Goal: Information Seeking & Learning: Learn about a topic

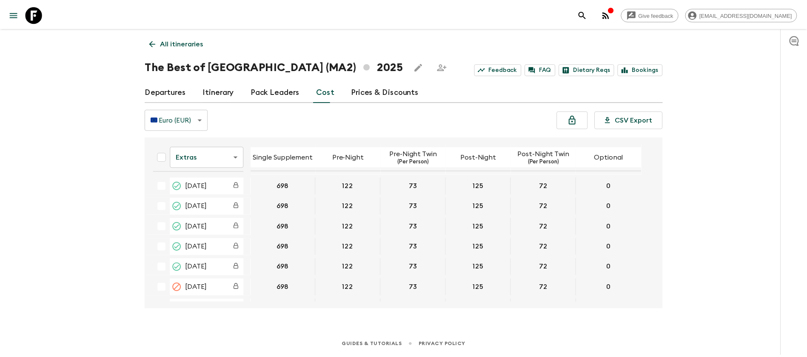
scroll to position [319, 0]
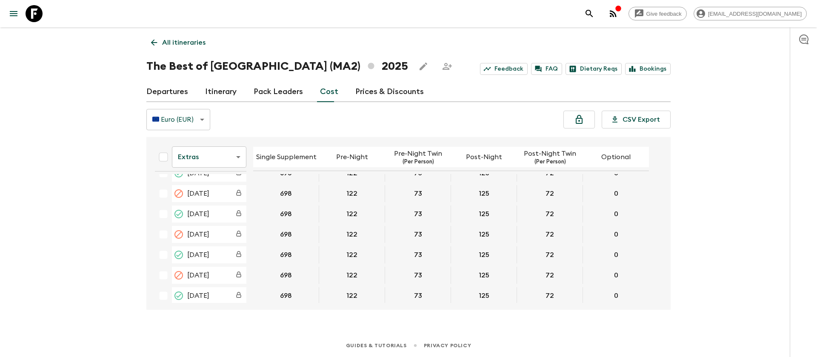
click at [34, 18] on icon at bounding box center [34, 13] width 17 height 17
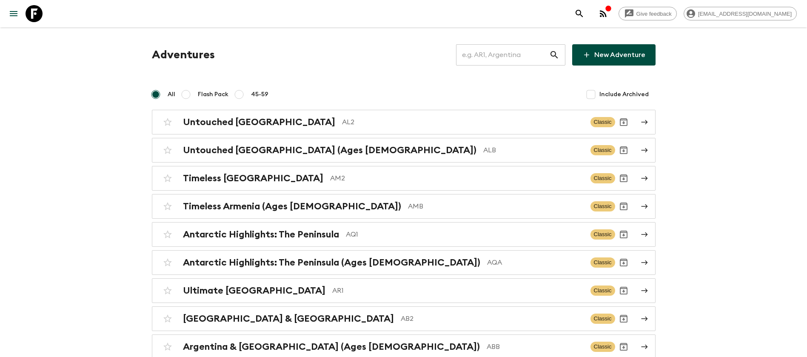
click at [513, 56] on input "text" at bounding box center [502, 55] width 93 height 24
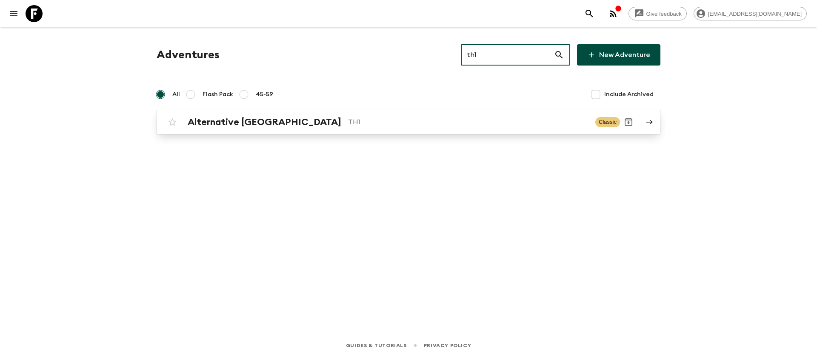
type input "th1"
click at [240, 128] on div "Alternative [GEOGRAPHIC_DATA] TH1 Classic" at bounding box center [392, 122] width 456 height 17
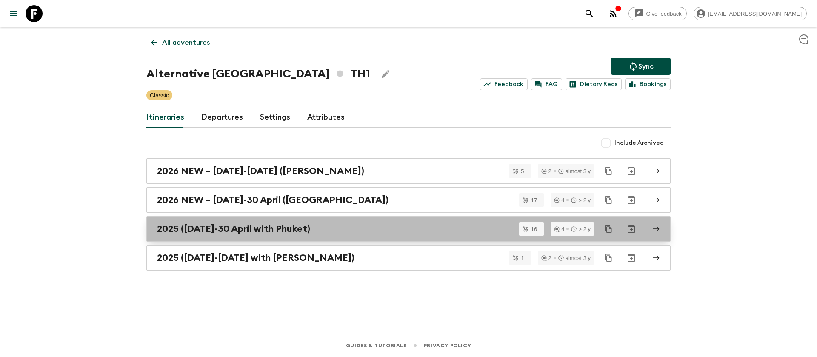
click at [293, 230] on h2 "2025 ([DATE]-30 April with Phuket)" at bounding box center [233, 228] width 153 height 11
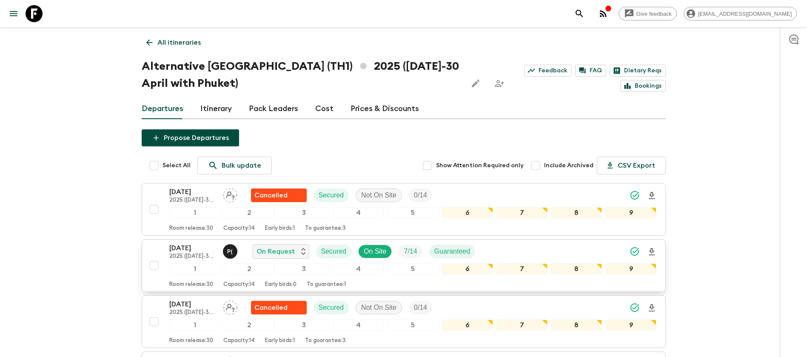
click at [187, 243] on p "[DATE]" at bounding box center [192, 248] width 47 height 10
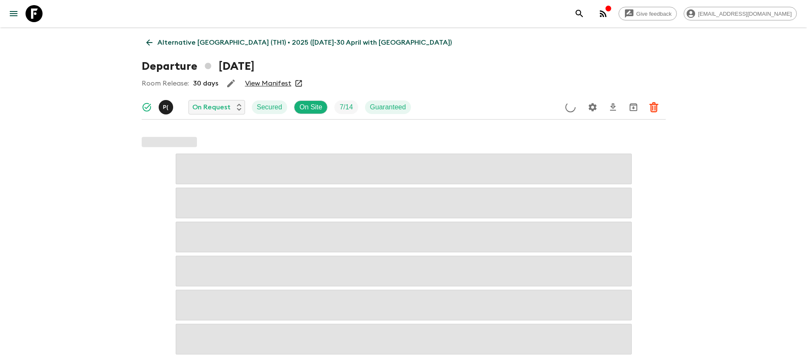
click at [261, 85] on link "View Manifest" at bounding box center [268, 83] width 46 height 9
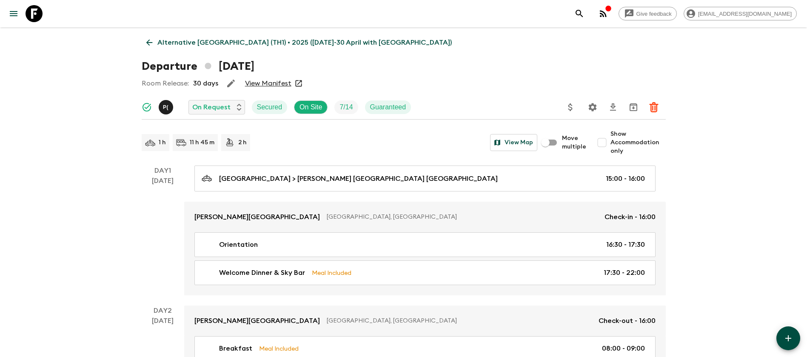
click at [146, 39] on icon at bounding box center [149, 42] width 9 height 9
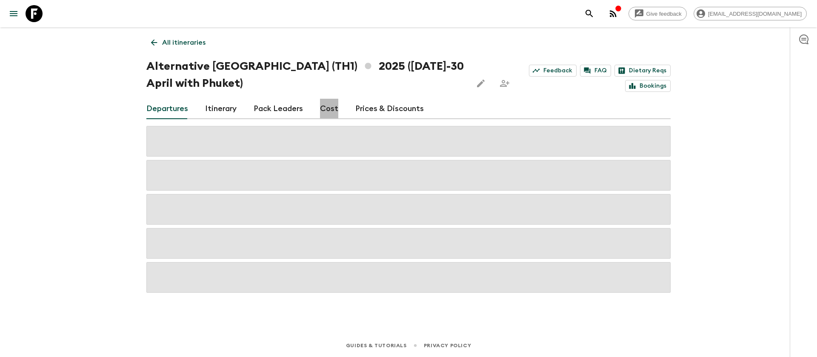
click at [326, 111] on link "Cost" at bounding box center [329, 109] width 18 height 20
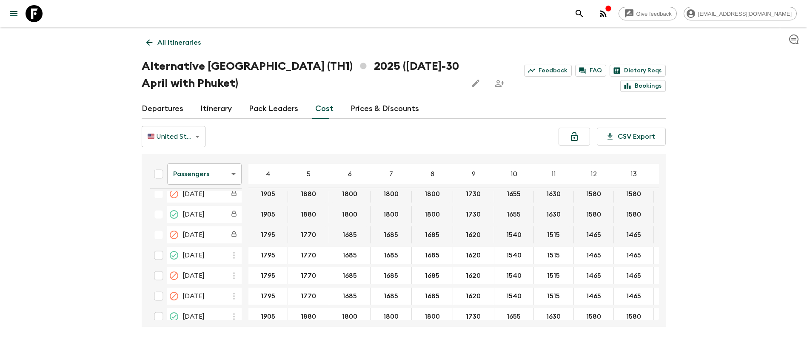
scroll to position [1496, 0]
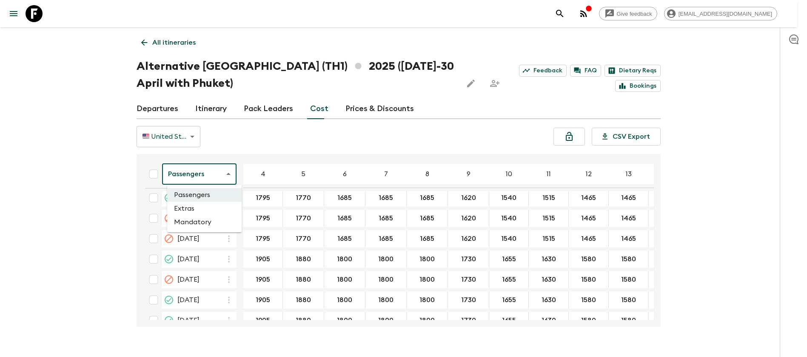
click at [219, 181] on body "Give feedback [EMAIL_ADDRESS][DOMAIN_NAME] All itineraries Alternative [GEOGRAP…" at bounding box center [403, 187] width 807 height 374
click at [212, 206] on li "Extras" at bounding box center [204, 209] width 74 height 14
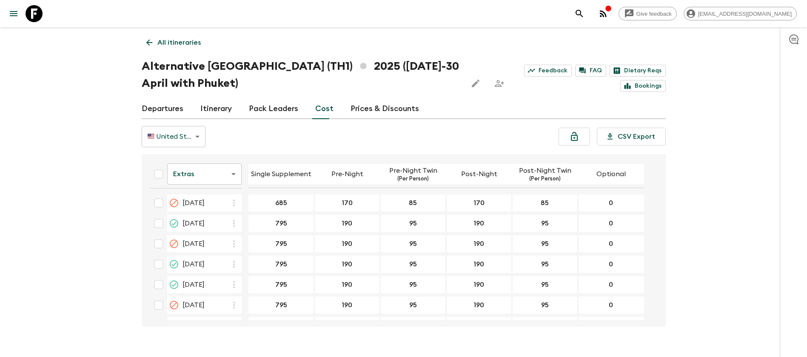
scroll to position [1468, 0]
click at [34, 15] on icon at bounding box center [34, 13] width 17 height 17
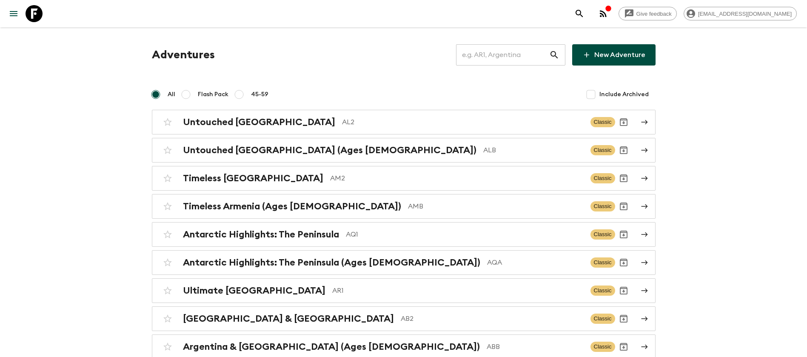
click at [526, 55] on input "text" at bounding box center [502, 55] width 93 height 24
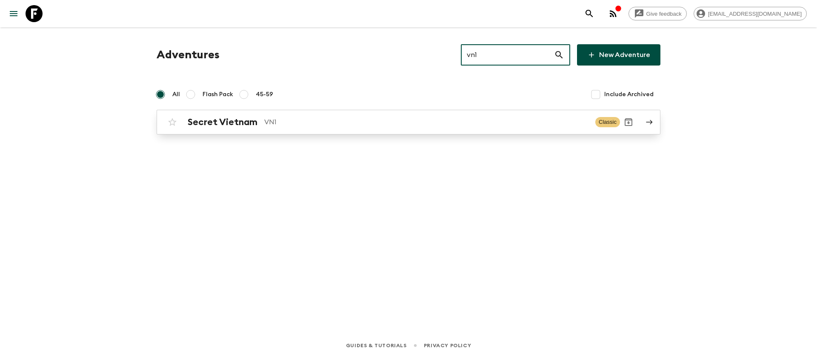
type input "vn1"
click at [287, 119] on p "VN1" at bounding box center [426, 122] width 324 height 10
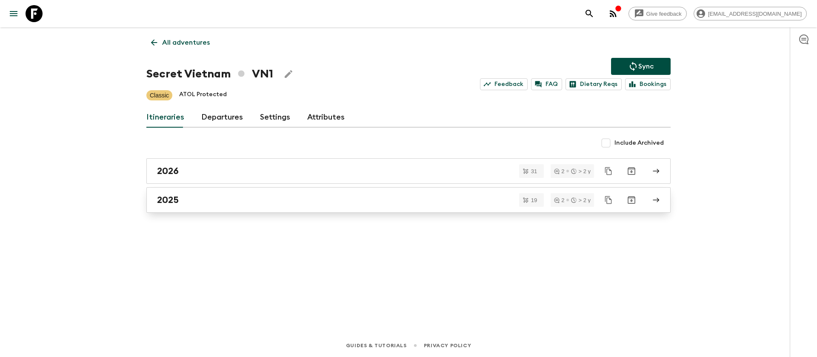
click at [177, 197] on h2 "2025" at bounding box center [168, 199] width 22 height 11
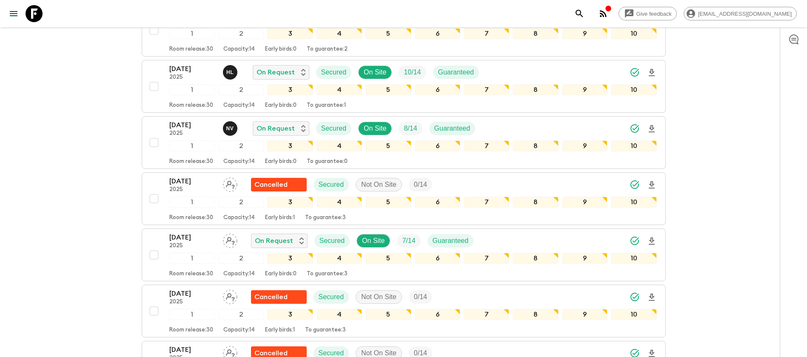
scroll to position [447, 0]
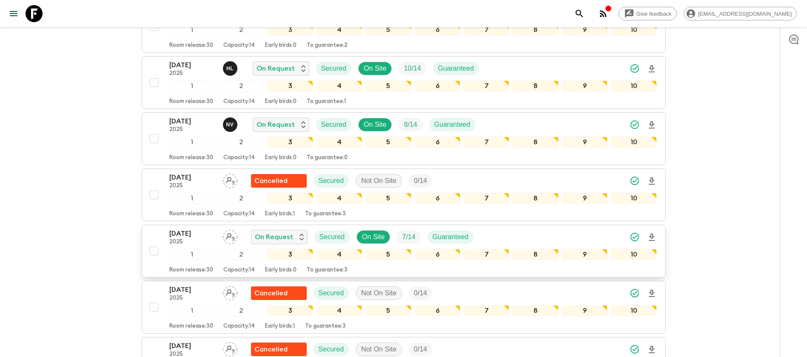
click at [181, 232] on p "[DATE]" at bounding box center [192, 234] width 47 height 10
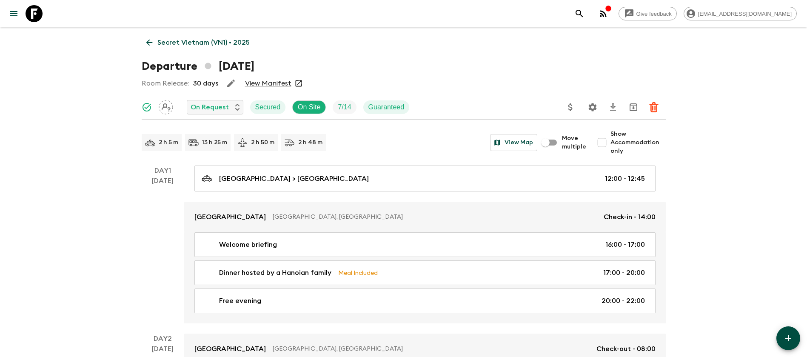
click at [269, 86] on link "View Manifest" at bounding box center [268, 83] width 46 height 9
click at [153, 43] on icon at bounding box center [149, 42] width 9 height 9
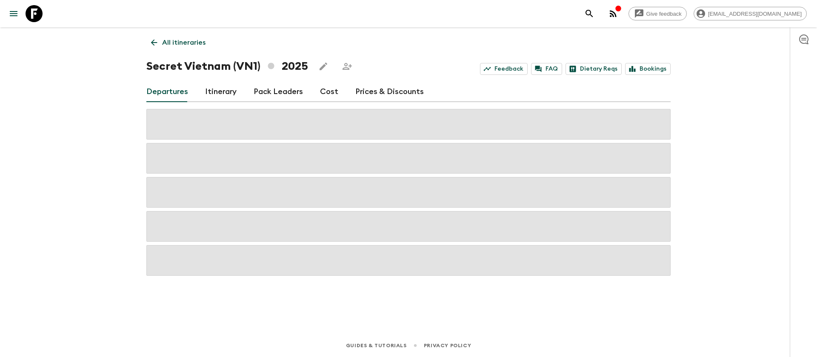
click at [324, 92] on link "Cost" at bounding box center [329, 92] width 18 height 20
